Goal: Task Accomplishment & Management: Use online tool/utility

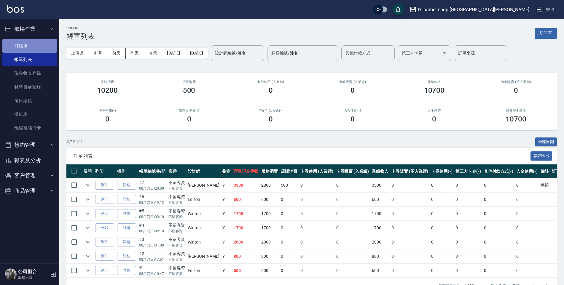
click at [24, 47] on link "打帳單" at bounding box center [29, 46] width 55 height 14
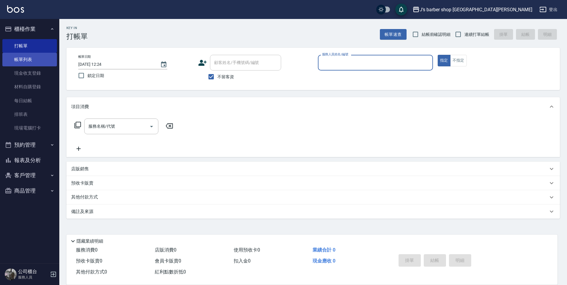
click at [28, 61] on link "帳單列表" at bounding box center [29, 60] width 55 height 14
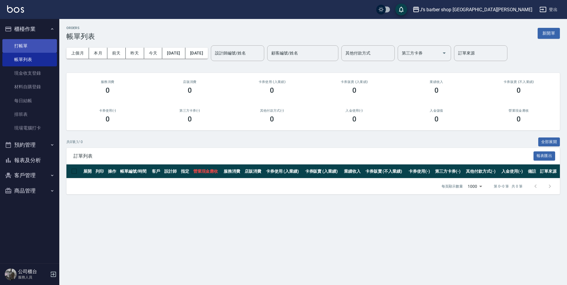
click at [49, 51] on link "打帳單" at bounding box center [29, 46] width 55 height 14
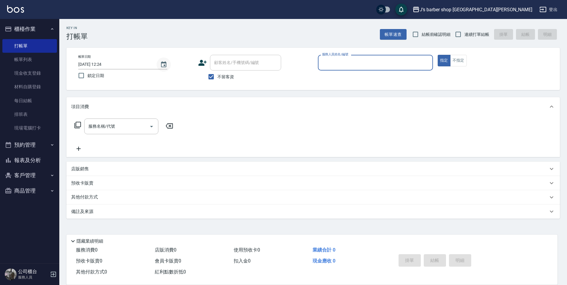
click at [165, 66] on icon "Choose date, selected date is 2025-08-18" at bounding box center [163, 64] width 5 height 6
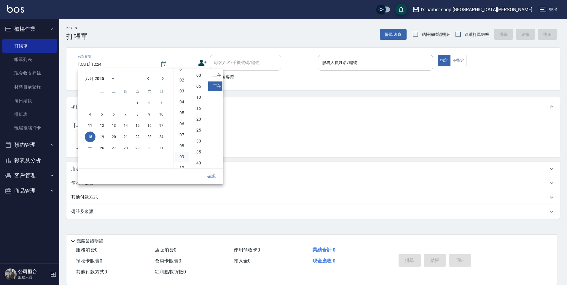
scroll to position [33, 0]
click at [183, 153] on li "10" at bounding box center [182, 152] width 14 height 10
click at [196, 72] on li "00" at bounding box center [199, 76] width 14 height 10
click at [105, 135] on button "19" at bounding box center [102, 137] width 11 height 11
click at [214, 77] on li "上午" at bounding box center [215, 76] width 14 height 10
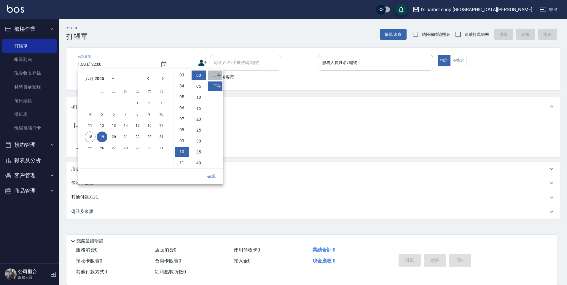
type input "[DATE] 10:00"
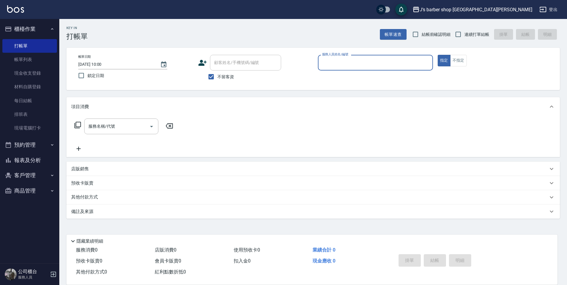
click at [365, 67] on input "服務人員姓名/編號" at bounding box center [376, 63] width 110 height 10
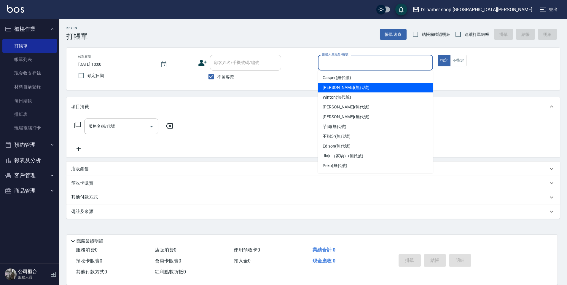
click at [346, 88] on span "[PERSON_NAME] (無代號)" at bounding box center [346, 88] width 47 height 6
type input "[PERSON_NAME](無代號)"
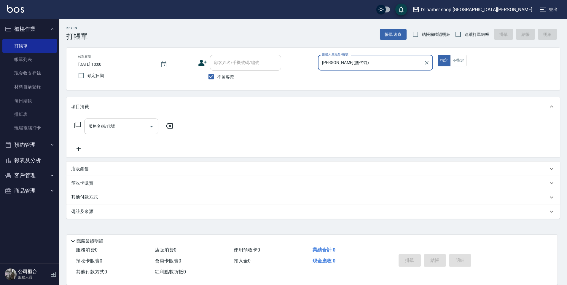
click at [111, 132] on div "服務名稱/代號" at bounding box center [121, 127] width 74 height 16
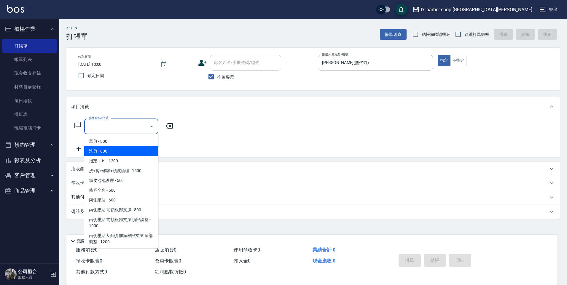
drag, startPoint x: 105, startPoint y: 152, endPoint x: 164, endPoint y: 149, distance: 58.5
click at [108, 154] on span "洗剪 - 800" at bounding box center [121, 152] width 74 height 10
type input "洗剪(101)"
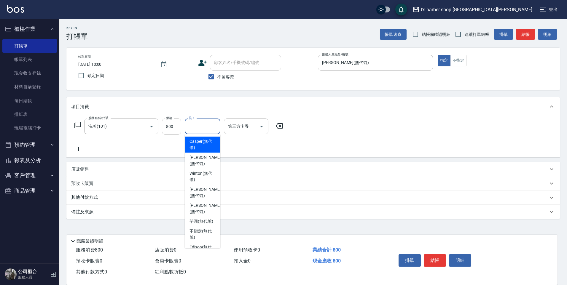
click at [207, 131] on input "洗-1" at bounding box center [202, 126] width 30 height 10
click at [204, 160] on span "[PERSON_NAME] (無代號)" at bounding box center [205, 161] width 31 height 12
type input "[PERSON_NAME](無代號)"
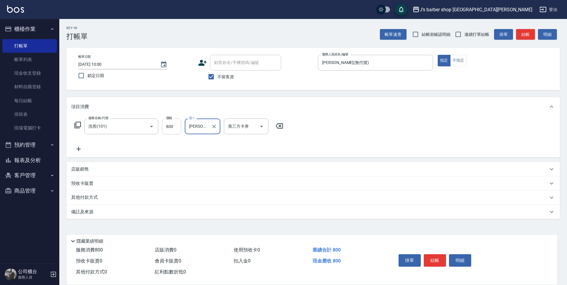
click at [167, 132] on input "800" at bounding box center [171, 127] width 19 height 16
type input "1000"
click at [436, 260] on button "結帳" at bounding box center [435, 261] width 22 height 12
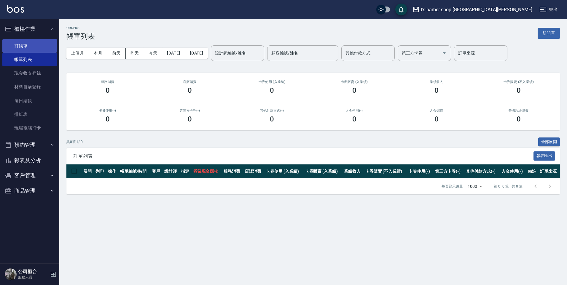
click at [27, 42] on link "打帳單" at bounding box center [29, 46] width 55 height 14
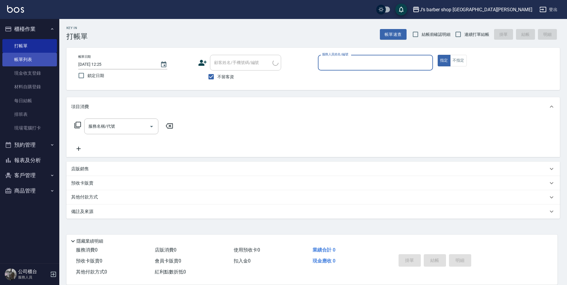
click at [29, 64] on link "帳單列表" at bounding box center [29, 60] width 55 height 14
